Goal: Register for event/course

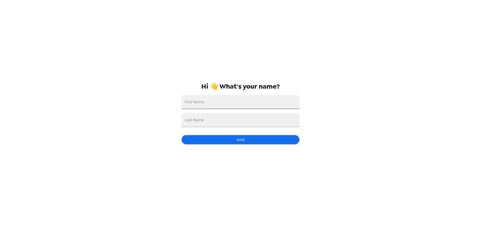
click at [210, 101] on input "First Name" at bounding box center [241, 102] width 118 height 14
type input "[PERSON_NAME]"
click at [199, 121] on input "Last Name" at bounding box center [241, 120] width 118 height 14
type input "[PERSON_NAME]"
click at [249, 141] on button "Save" at bounding box center [241, 139] width 118 height 9
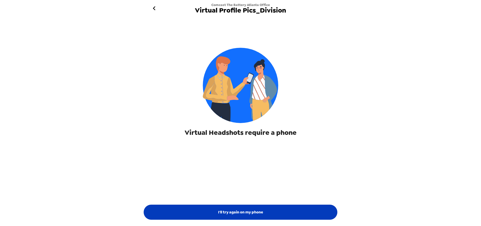
click at [252, 213] on button "I'll try again on my phone" at bounding box center [241, 212] width 194 height 15
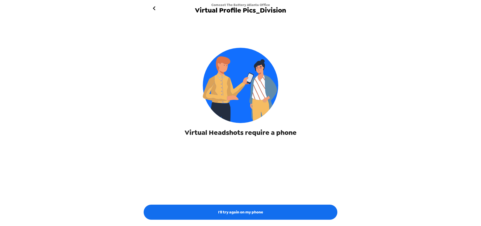
click at [154, 6] on icon "go back" at bounding box center [154, 8] width 8 height 8
